Goal: Obtain resource: Obtain resource

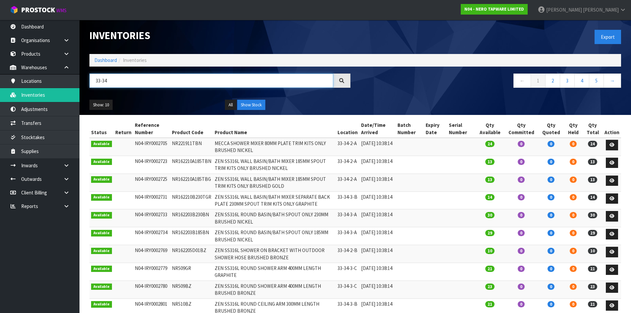
click at [113, 83] on input "33-34" at bounding box center [211, 81] width 244 height 14
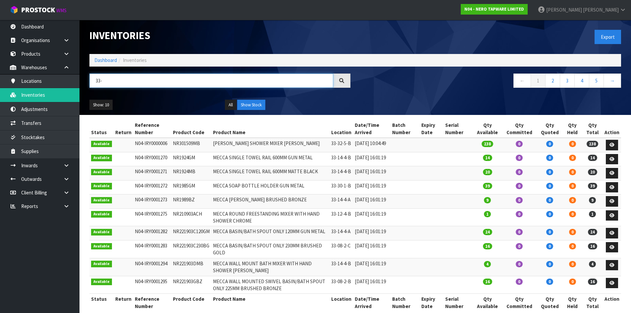
click at [107, 80] on input "33-" at bounding box center [211, 81] width 244 height 14
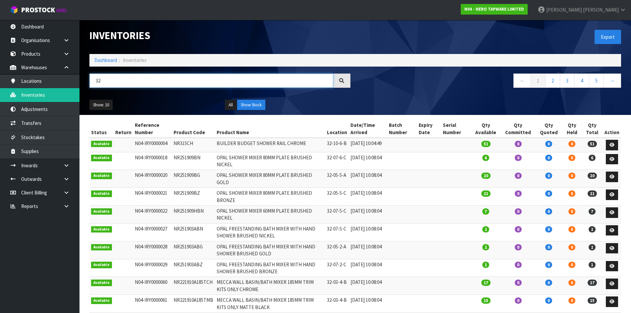
click at [182, 79] on input "32" at bounding box center [211, 81] width 244 height 14
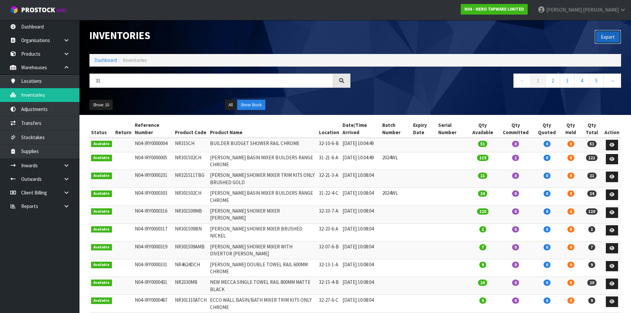
click at [609, 39] on button "Export" at bounding box center [608, 37] width 26 height 14
click at [121, 79] on input "31" at bounding box center [211, 81] width 244 height 14
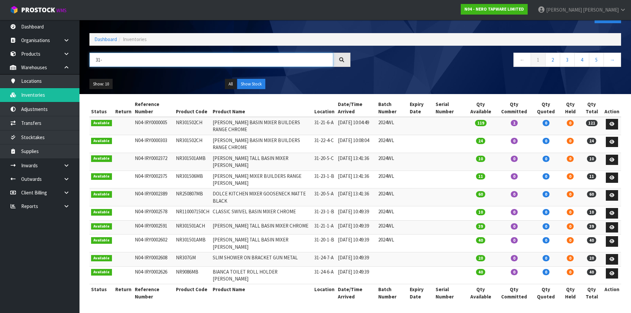
scroll to position [33, 0]
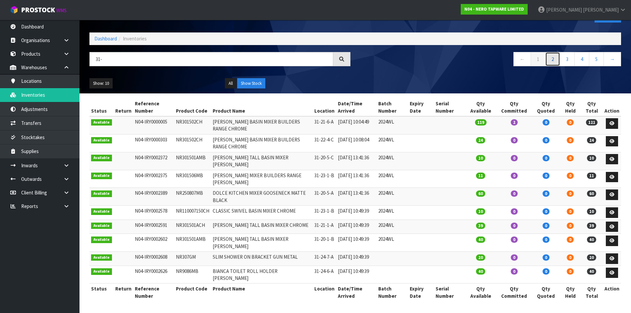
click at [555, 52] on link "2" at bounding box center [552, 59] width 15 height 14
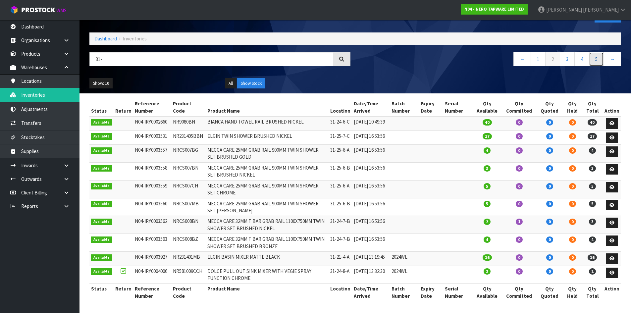
click at [599, 52] on link "5" at bounding box center [596, 59] width 15 height 14
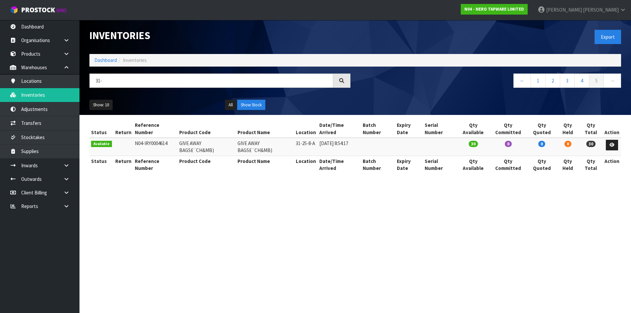
scroll to position [0, 0]
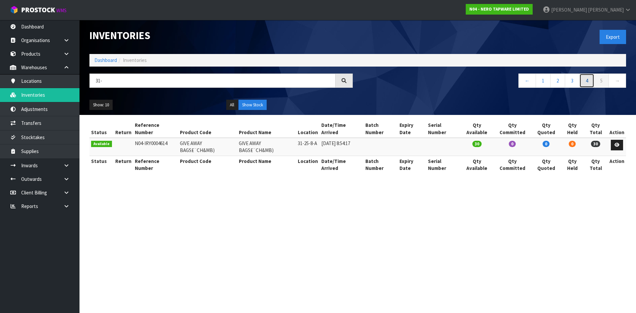
click at [588, 84] on link "4" at bounding box center [586, 81] width 15 height 14
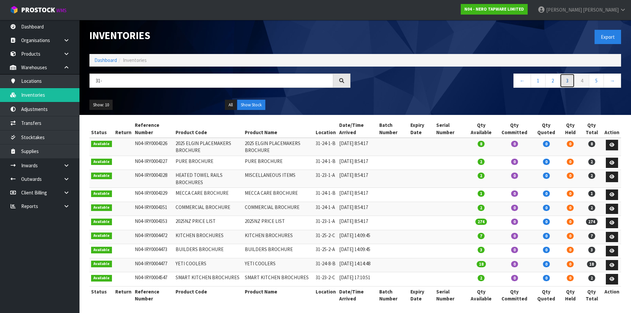
click at [564, 83] on link "3" at bounding box center [567, 81] width 15 height 14
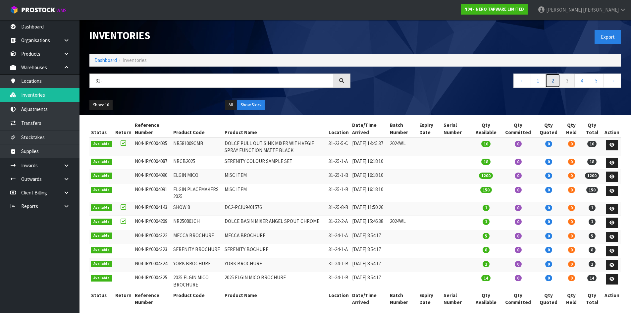
click at [552, 82] on link "2" at bounding box center [552, 81] width 15 height 14
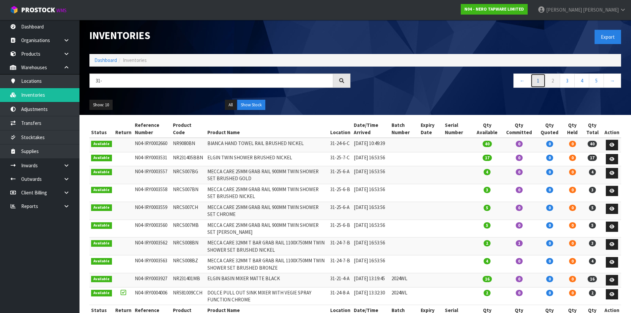
click at [534, 83] on link "1" at bounding box center [538, 81] width 15 height 14
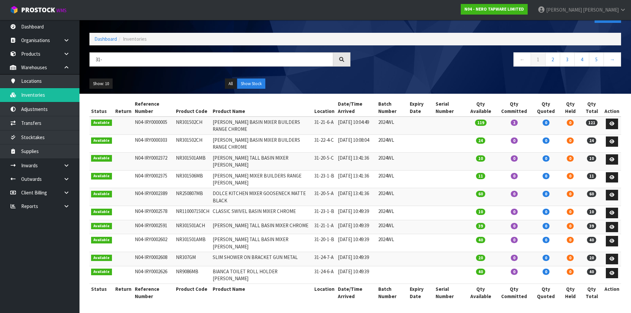
scroll to position [33, 0]
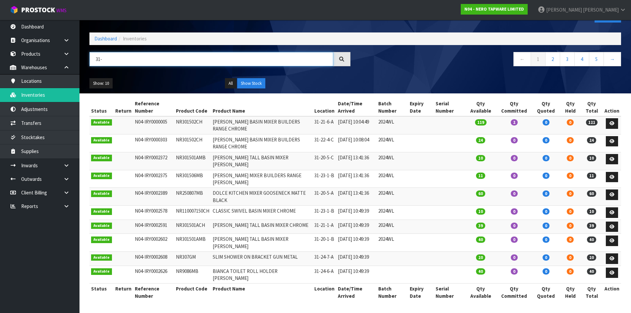
click at [120, 52] on input "31-" at bounding box center [211, 59] width 244 height 14
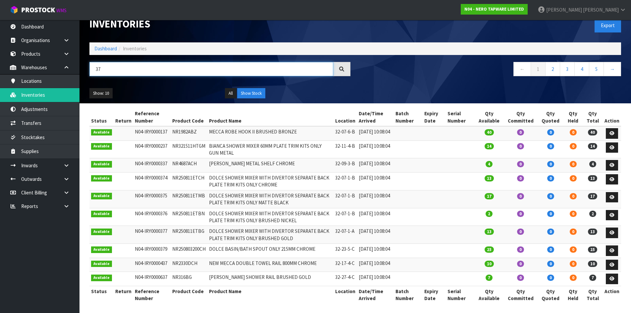
scroll to position [0, 0]
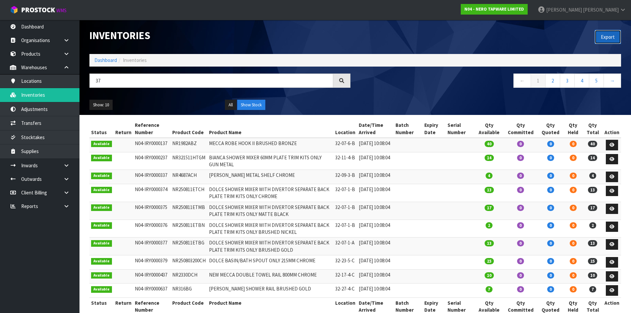
click at [611, 39] on button "Export" at bounding box center [608, 37] width 26 height 14
click at [549, 83] on link "2" at bounding box center [552, 81] width 15 height 14
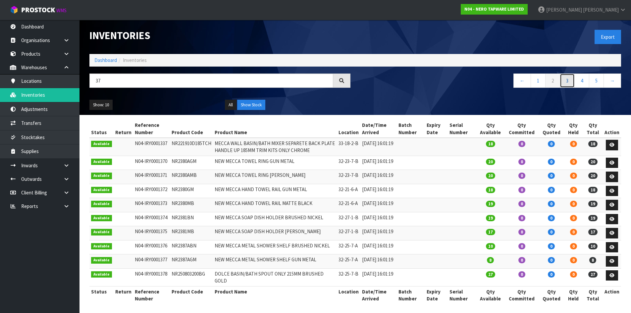
click at [561, 81] on link "3" at bounding box center [567, 81] width 15 height 14
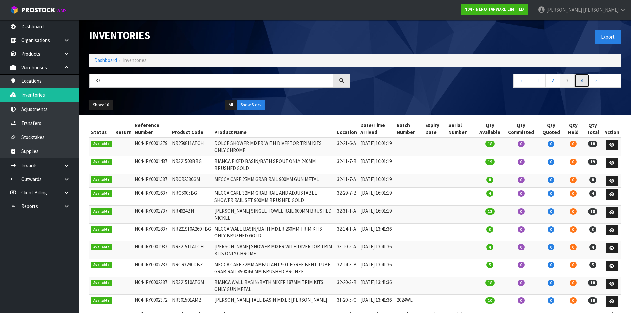
click at [577, 81] on link "4" at bounding box center [581, 81] width 15 height 14
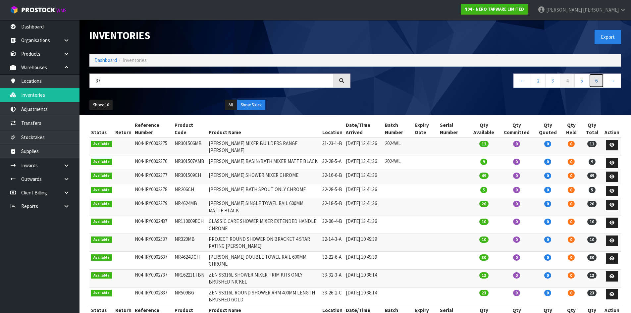
click at [595, 82] on link "6" at bounding box center [596, 81] width 15 height 14
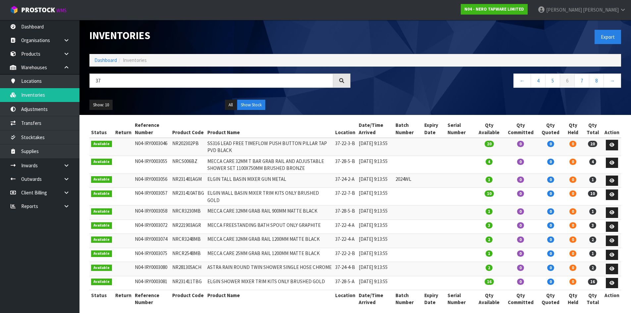
click at [125, 88] on div "37" at bounding box center [219, 83] width 271 height 19
click at [125, 82] on input "37" at bounding box center [211, 81] width 244 height 14
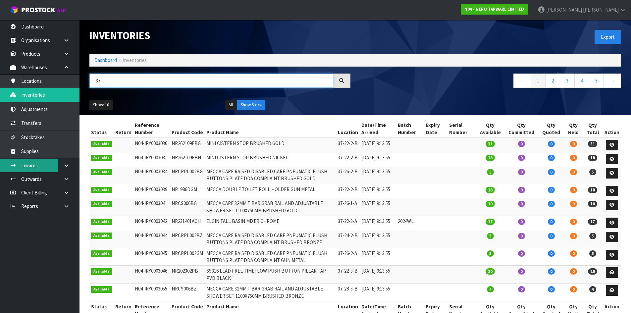
type input "37-"
